Goal: Information Seeking & Learning: Learn about a topic

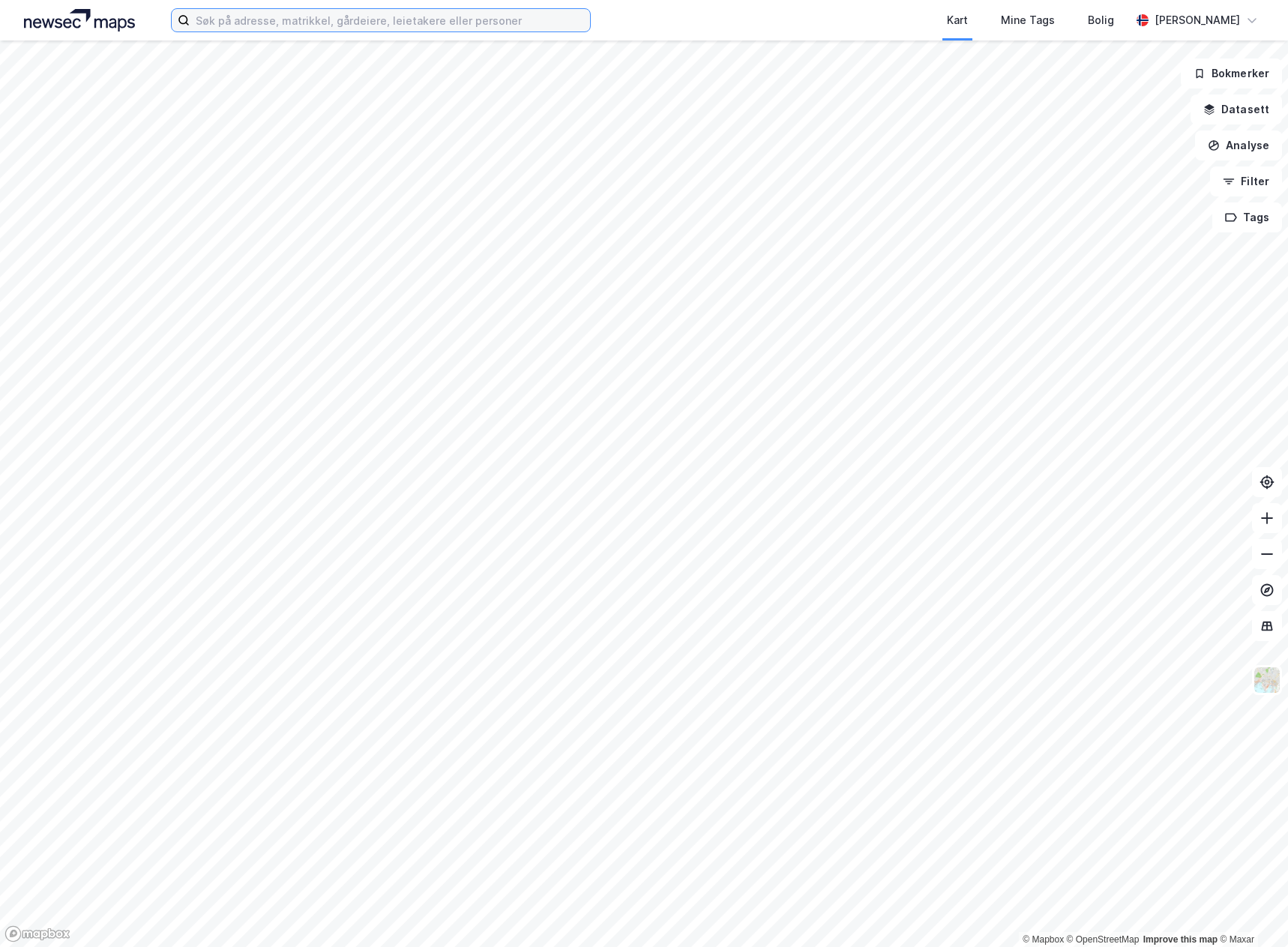
click at [278, 30] on input at bounding box center [390, 20] width 400 height 22
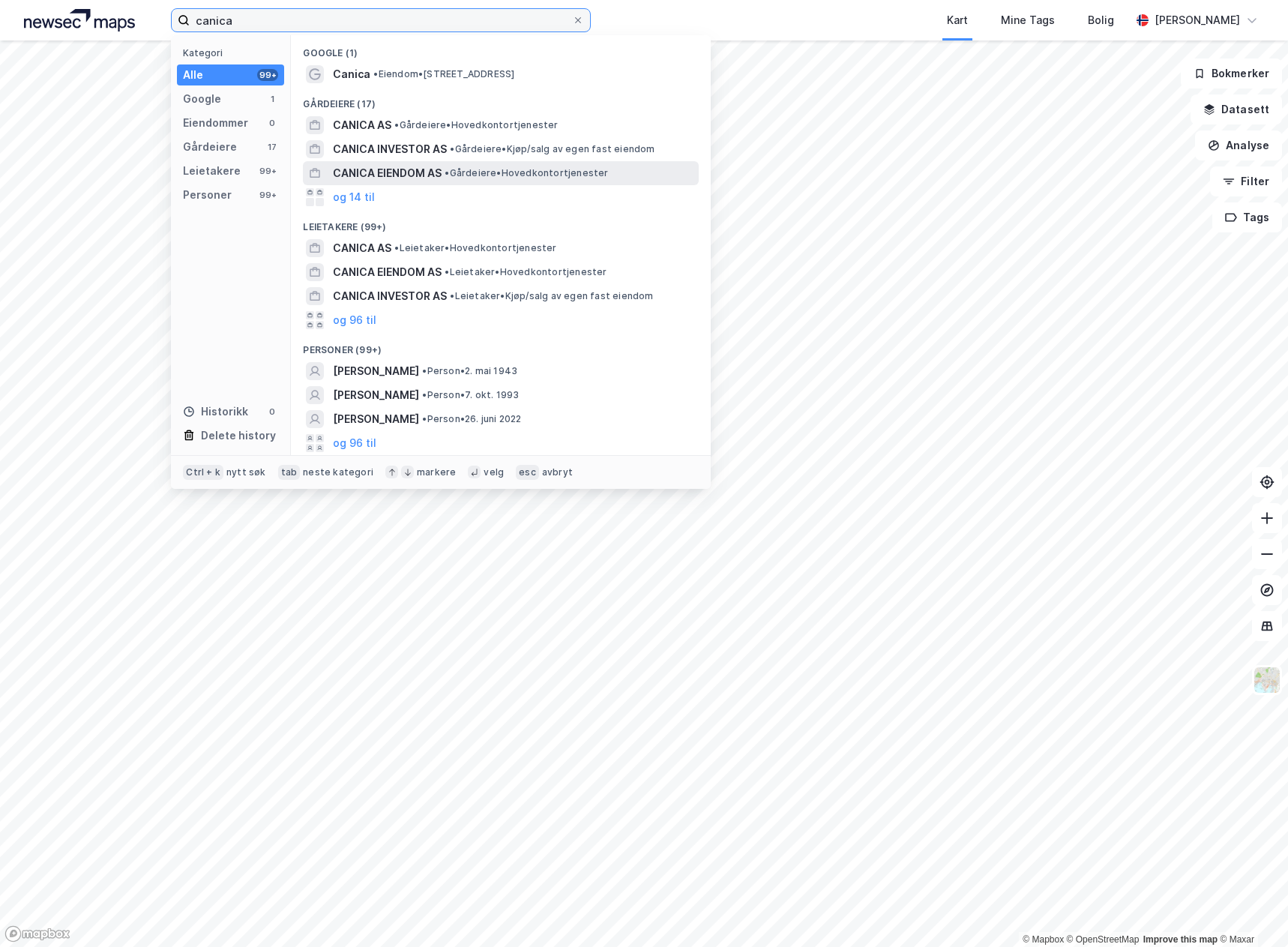
type input "canica"
click at [391, 171] on span "CANICA EIENDOM AS" at bounding box center [388, 173] width 109 height 18
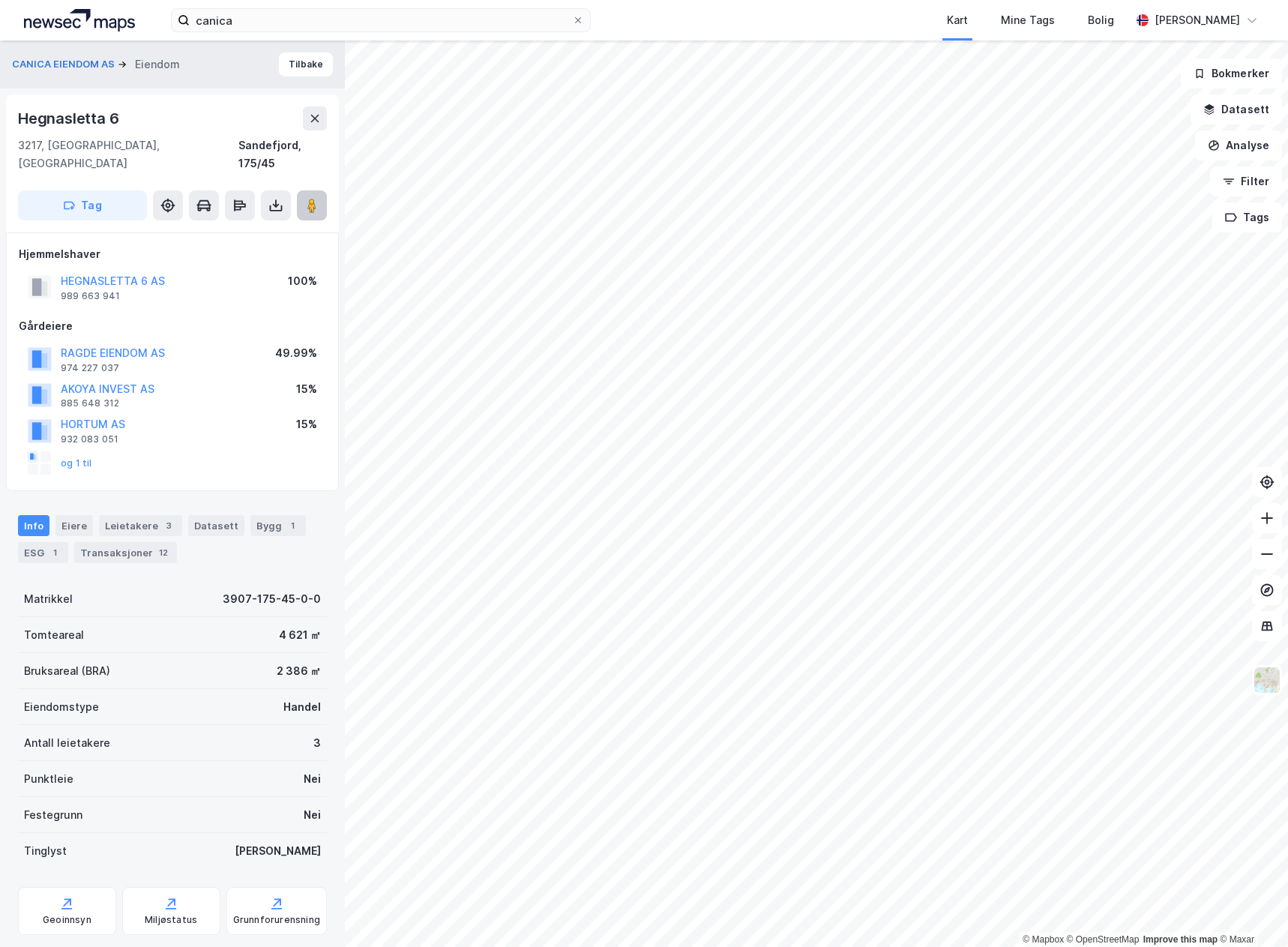
click at [310, 198] on image at bounding box center [312, 205] width 9 height 15
click at [292, 70] on button "Tilbake" at bounding box center [305, 65] width 54 height 24
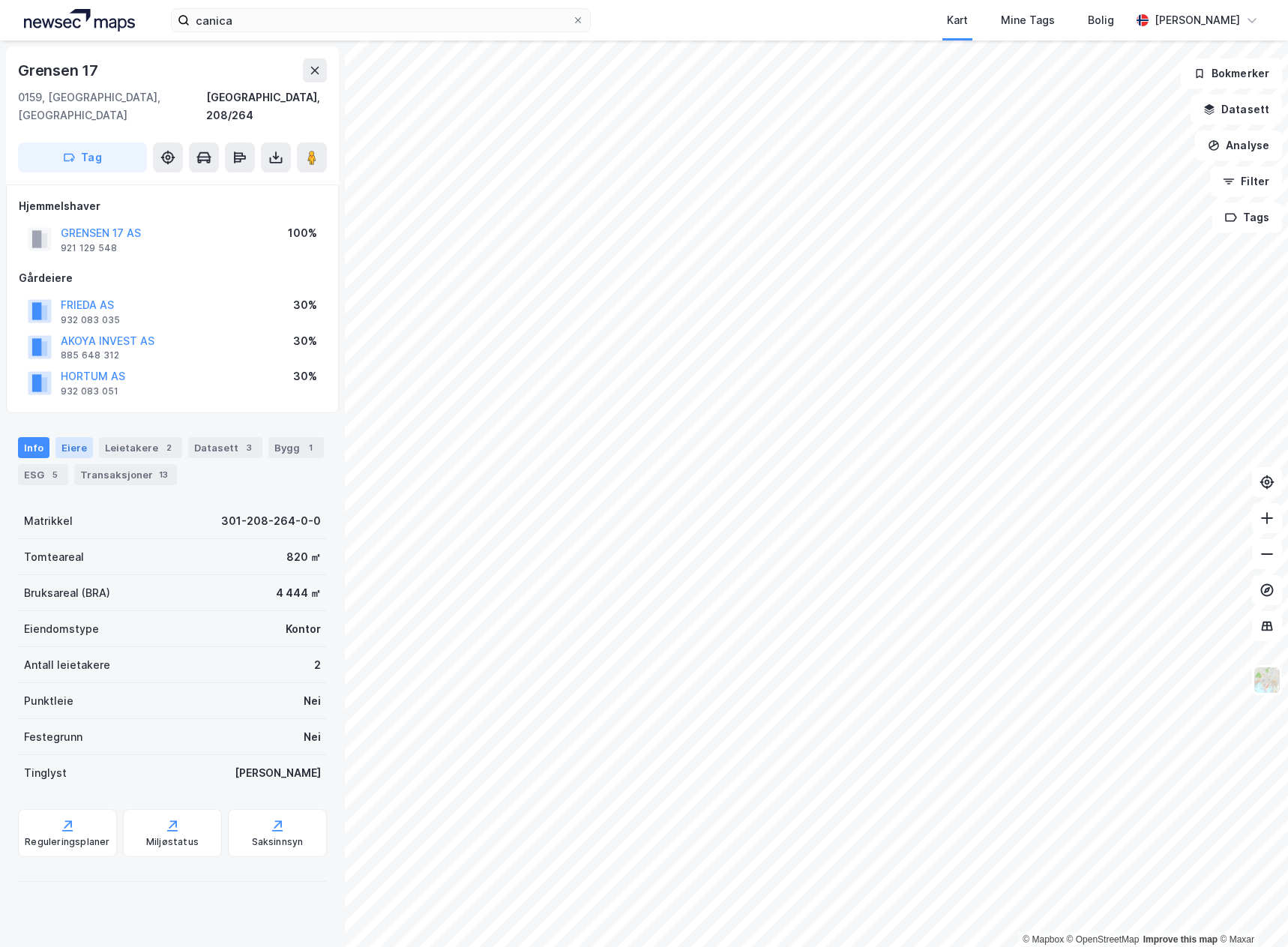
click at [68, 437] on div "Eiere" at bounding box center [74, 448] width 38 height 21
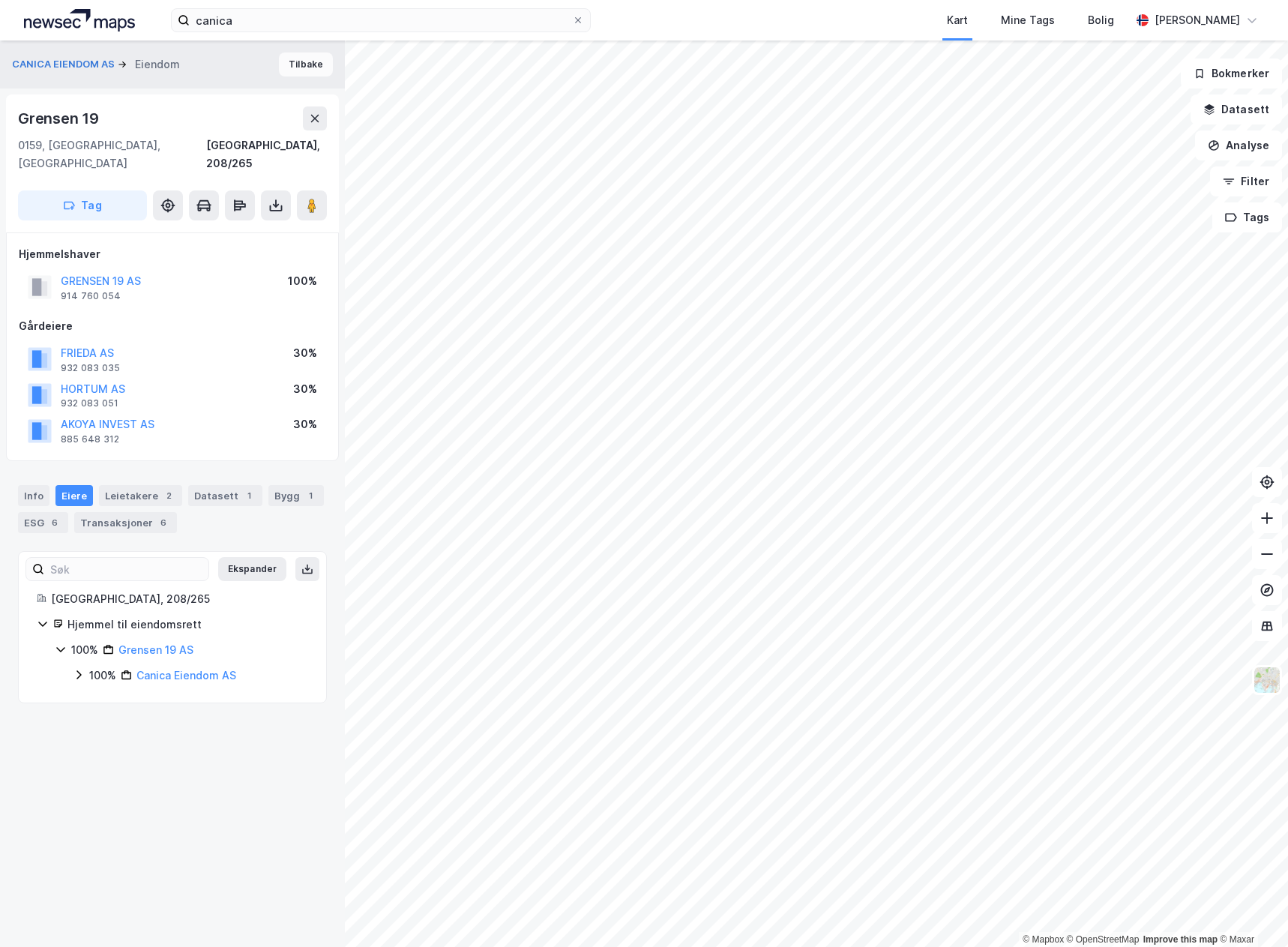
click at [309, 70] on button "Tilbake" at bounding box center [305, 65] width 54 height 24
